Goal: Task Accomplishment & Management: Manage account settings

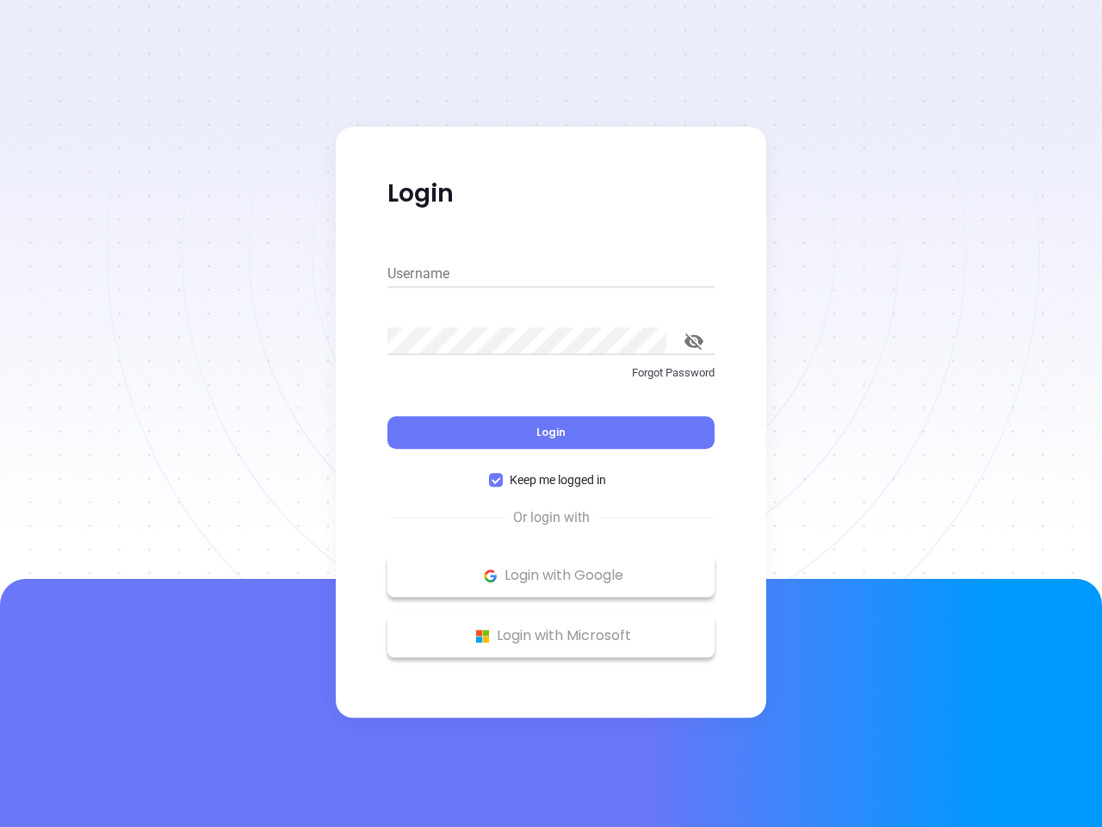
click at [551, 413] on div "Login" at bounding box center [551, 421] width 327 height 53
click at [551, 274] on input "Username" at bounding box center [551, 274] width 327 height 28
click at [694, 341] on icon "toggle password visibility" at bounding box center [694, 341] width 19 height 16
click at [551, 432] on span "Login" at bounding box center [551, 432] width 29 height 15
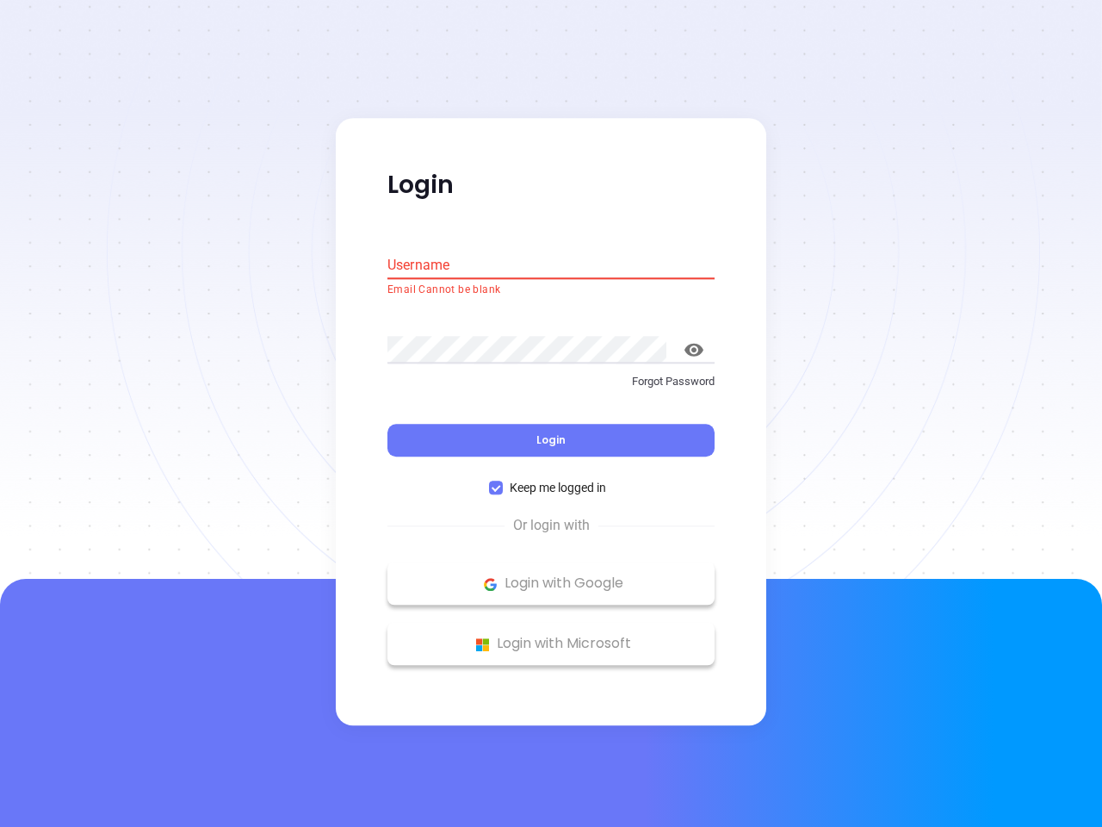
click at [551, 480] on span "Keep me logged in" at bounding box center [558, 488] width 110 height 19
click at [503, 481] on input "Keep me logged in" at bounding box center [496, 488] width 14 height 14
checkbox input "false"
click at [551, 575] on p "Login with Google" at bounding box center [551, 584] width 310 height 26
click at [551, 636] on p "Login with Microsoft" at bounding box center [551, 644] width 310 height 26
